Goal: Information Seeking & Learning: Learn about a topic

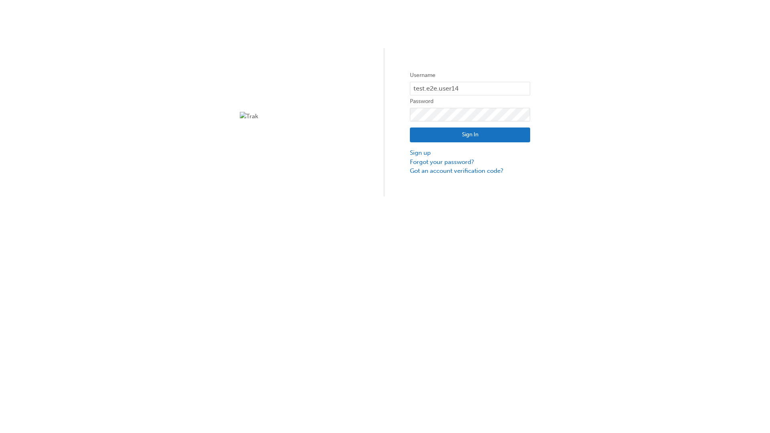
type input "test.e2e.user14"
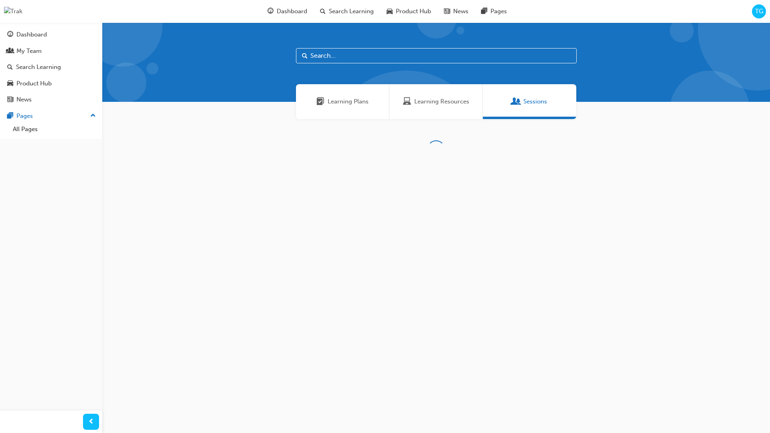
scroll to position [26, 0]
